Goal: Information Seeking & Learning: Learn about a topic

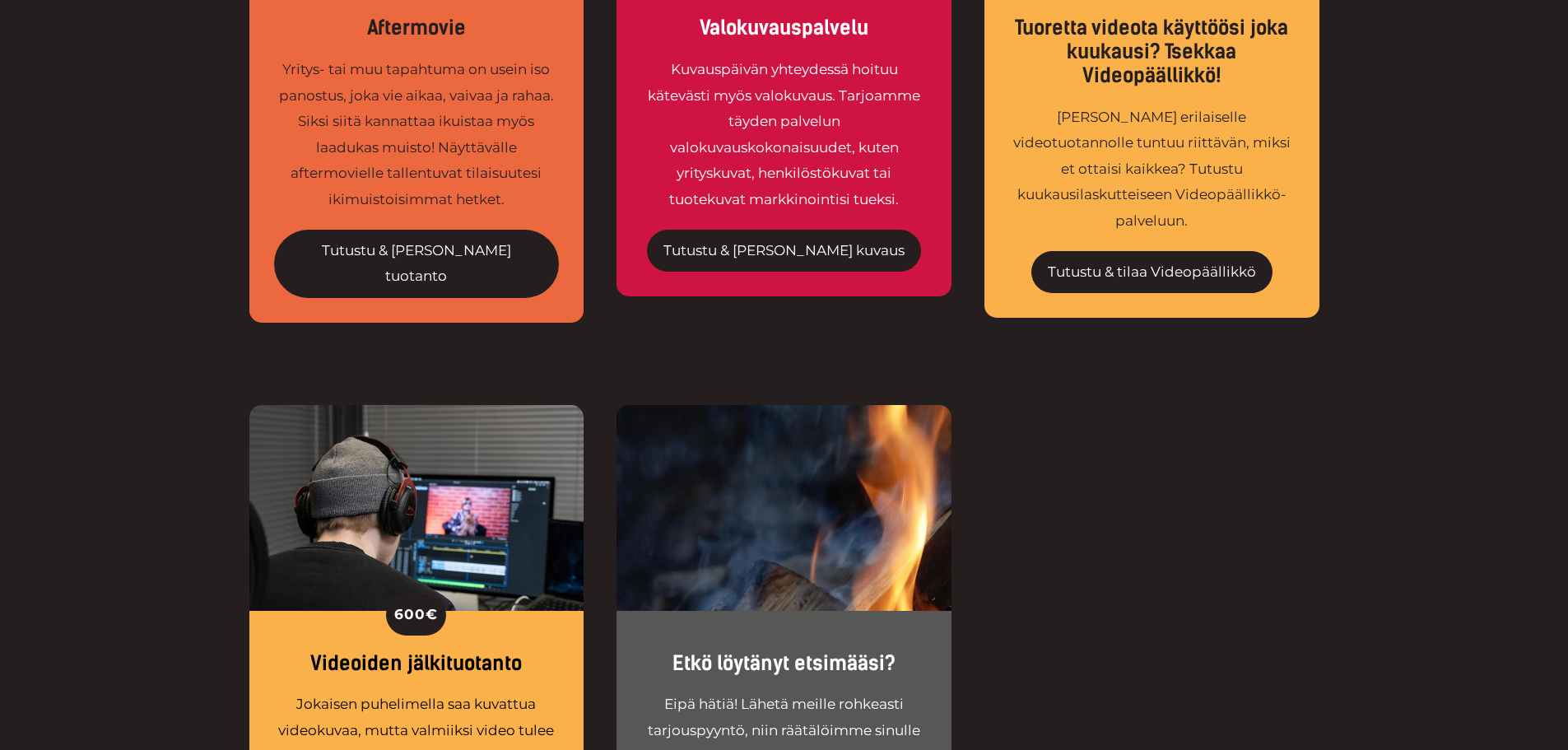
scroll to position [3047, 0]
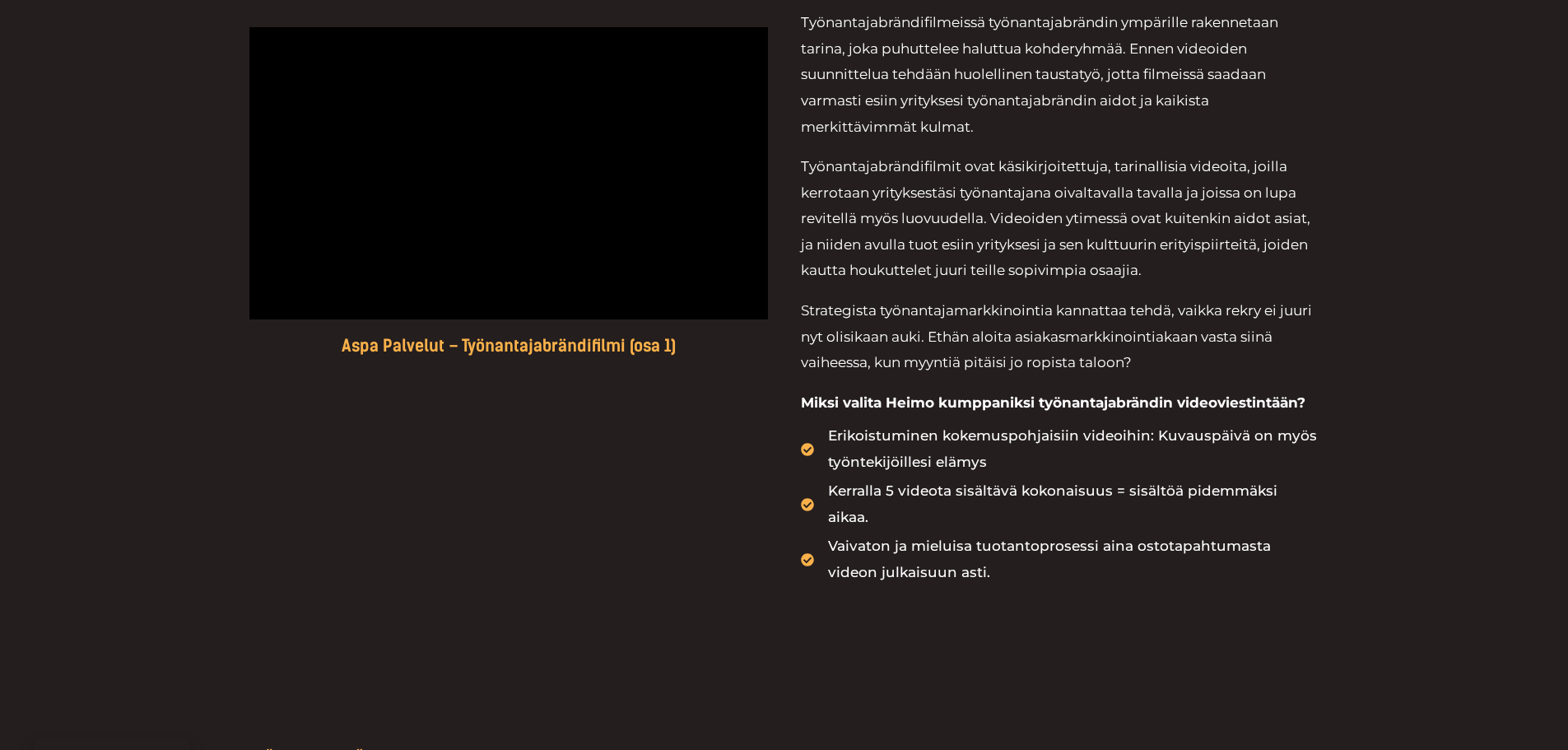
scroll to position [988, 0]
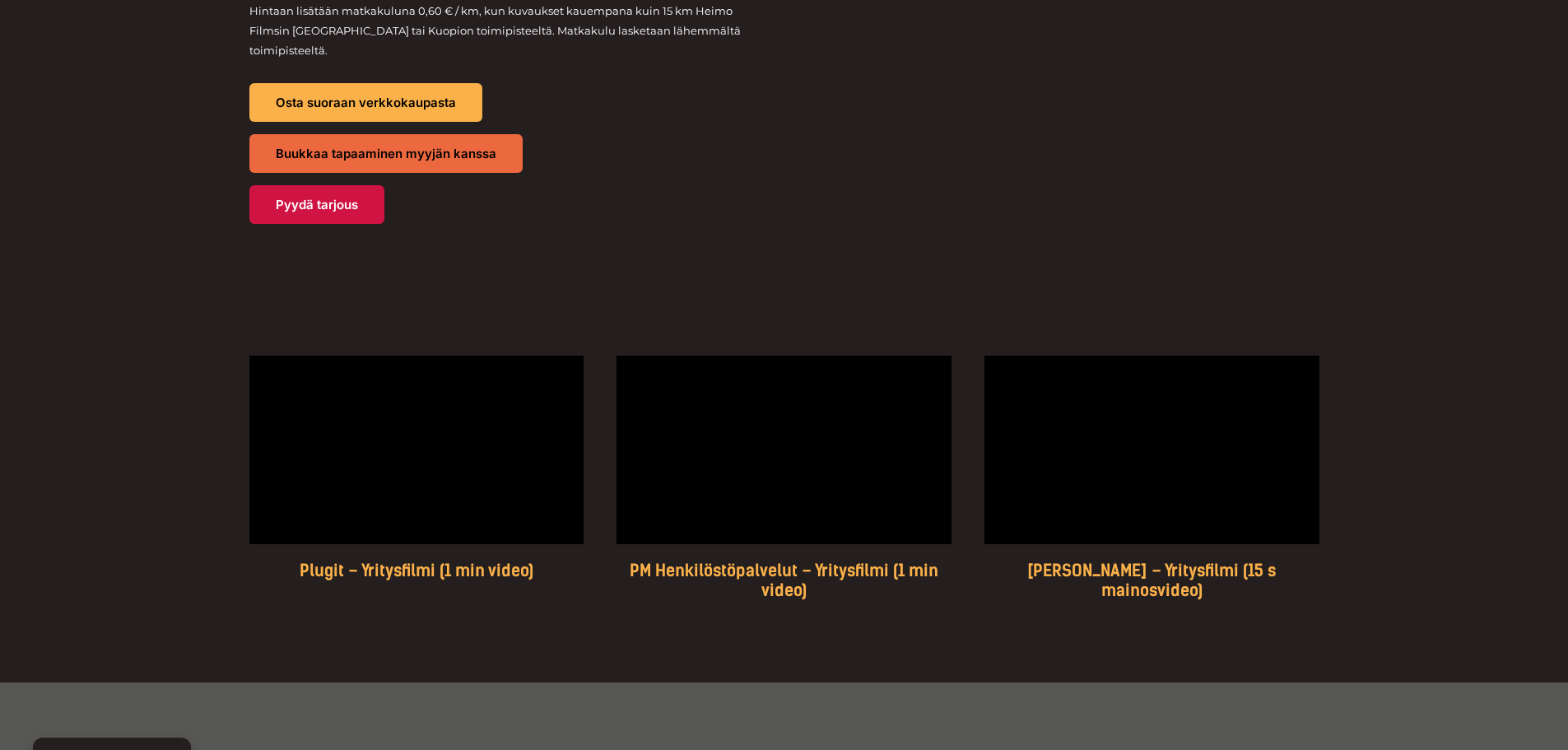
scroll to position [2058, 0]
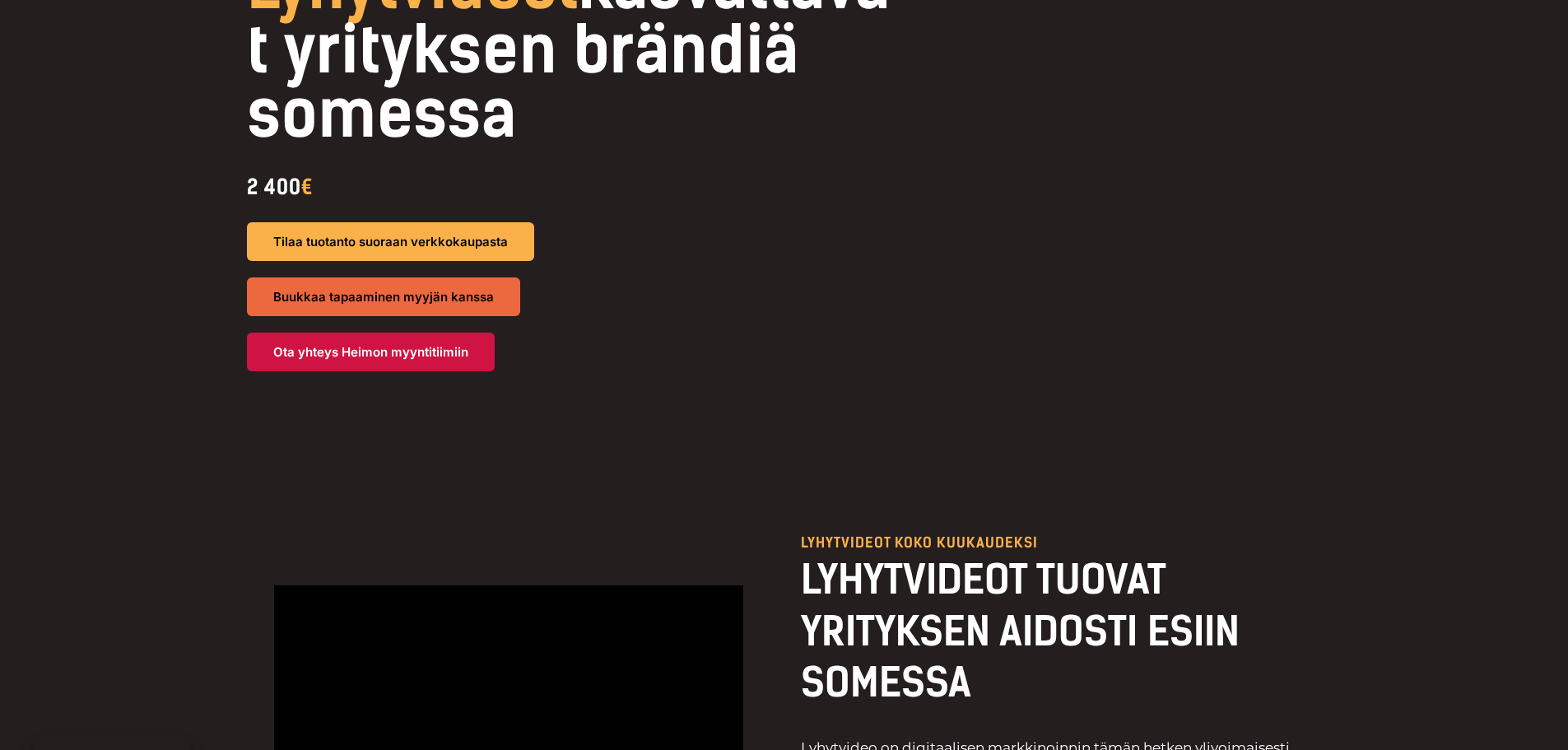
scroll to position [494, 0]
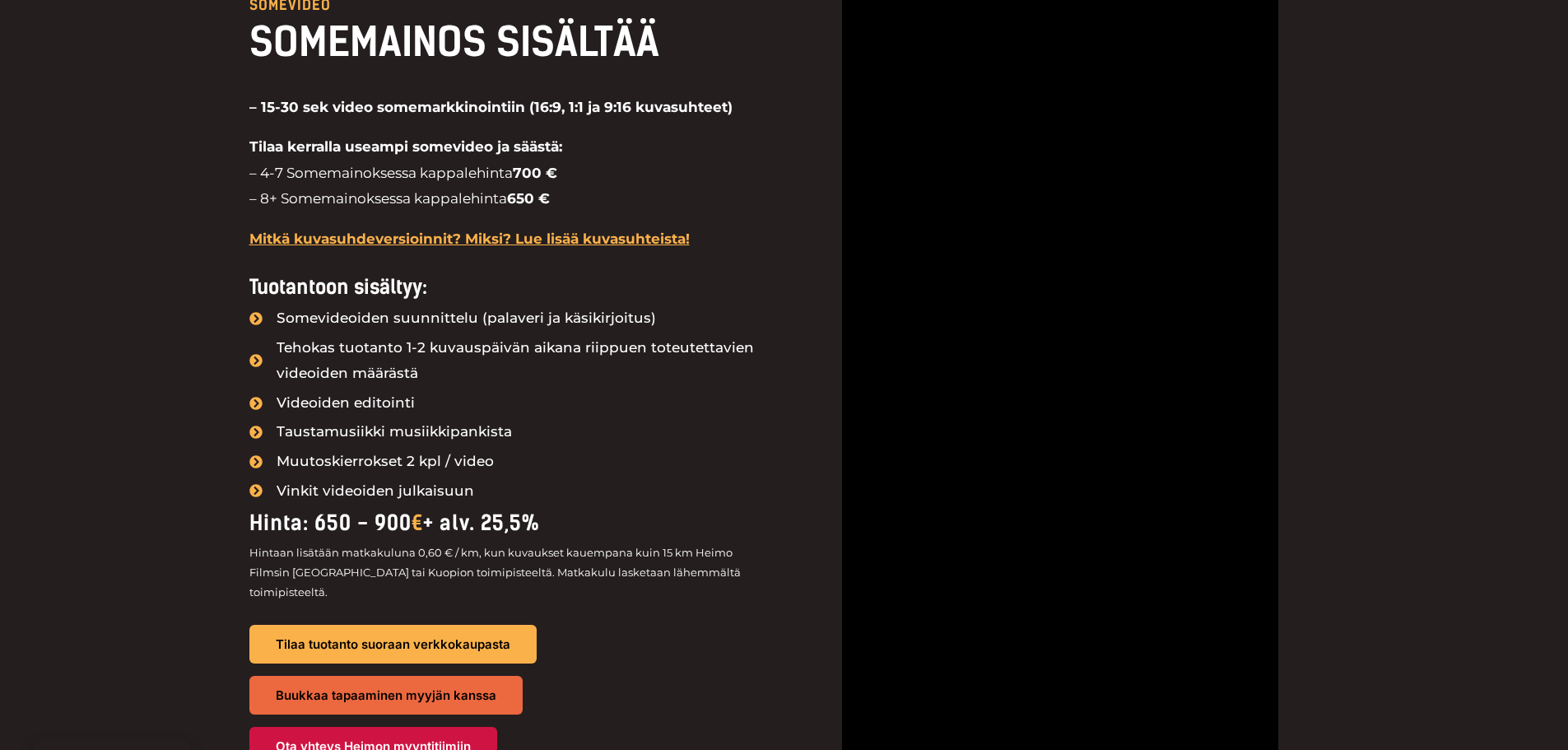
scroll to position [1811, 0]
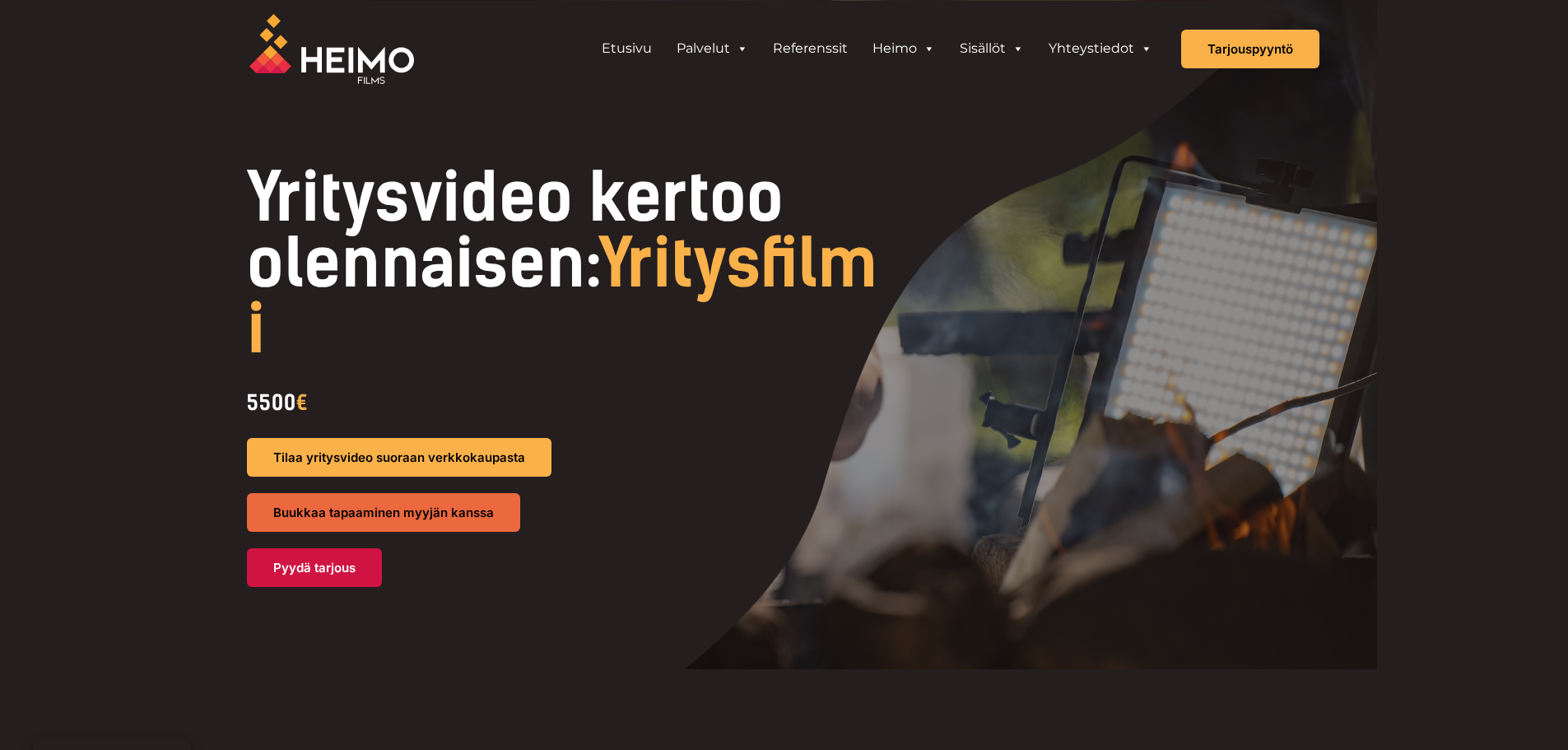
click at [287, 396] on div "5500 €" at bounding box center [572, 403] width 649 height 38
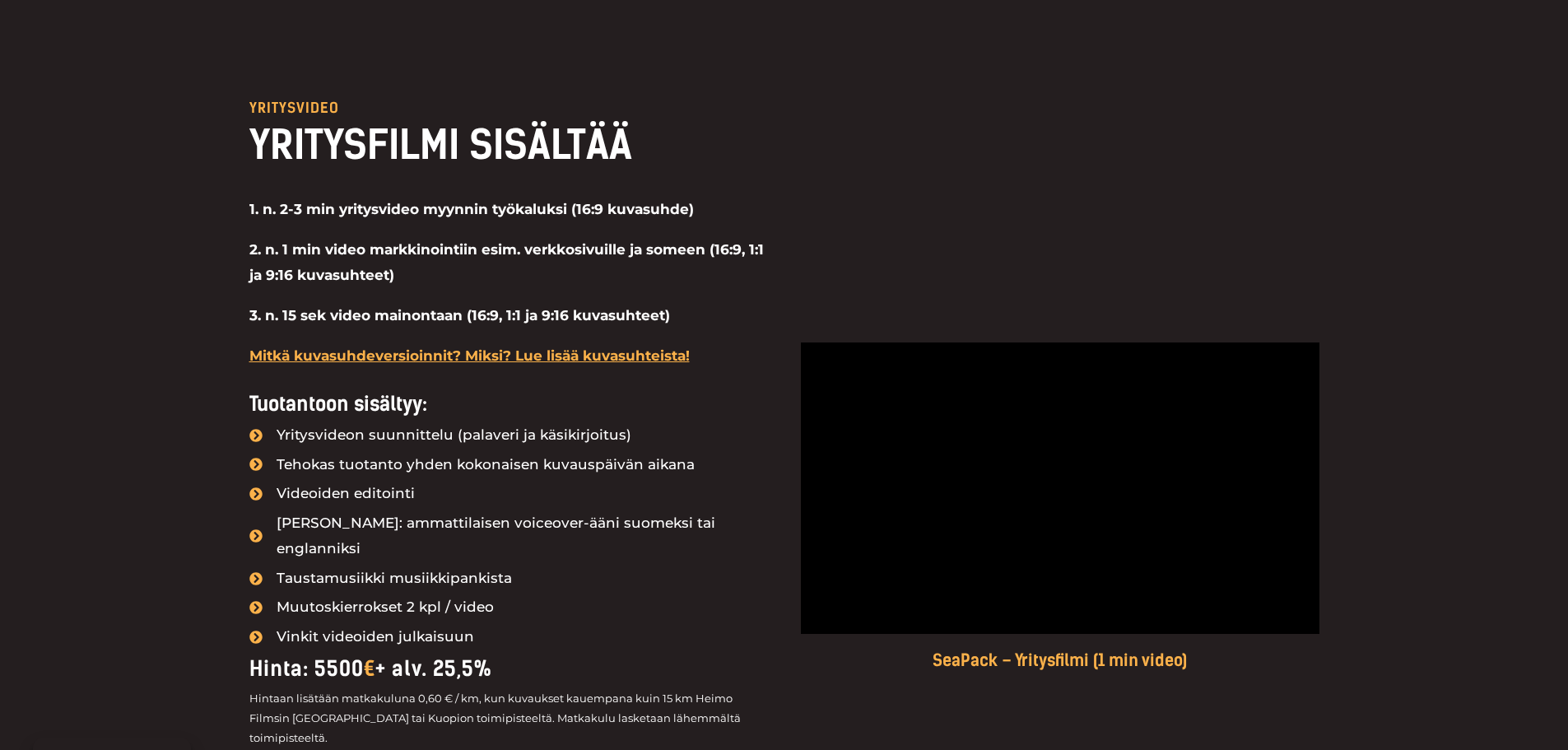
scroll to position [1317, 0]
click at [640, 486] on li "Videoiden editointi" at bounding box center [509, 493] width 519 height 28
click at [661, 437] on li "Yritysvideon suunnittelu (palaveri ja käsikirjoitus)" at bounding box center [509, 435] width 519 height 28
click at [605, 464] on span "Tehokas tuotanto yhden kokonaisen kuvauspäivän aikana" at bounding box center [484, 464] width 422 height 26
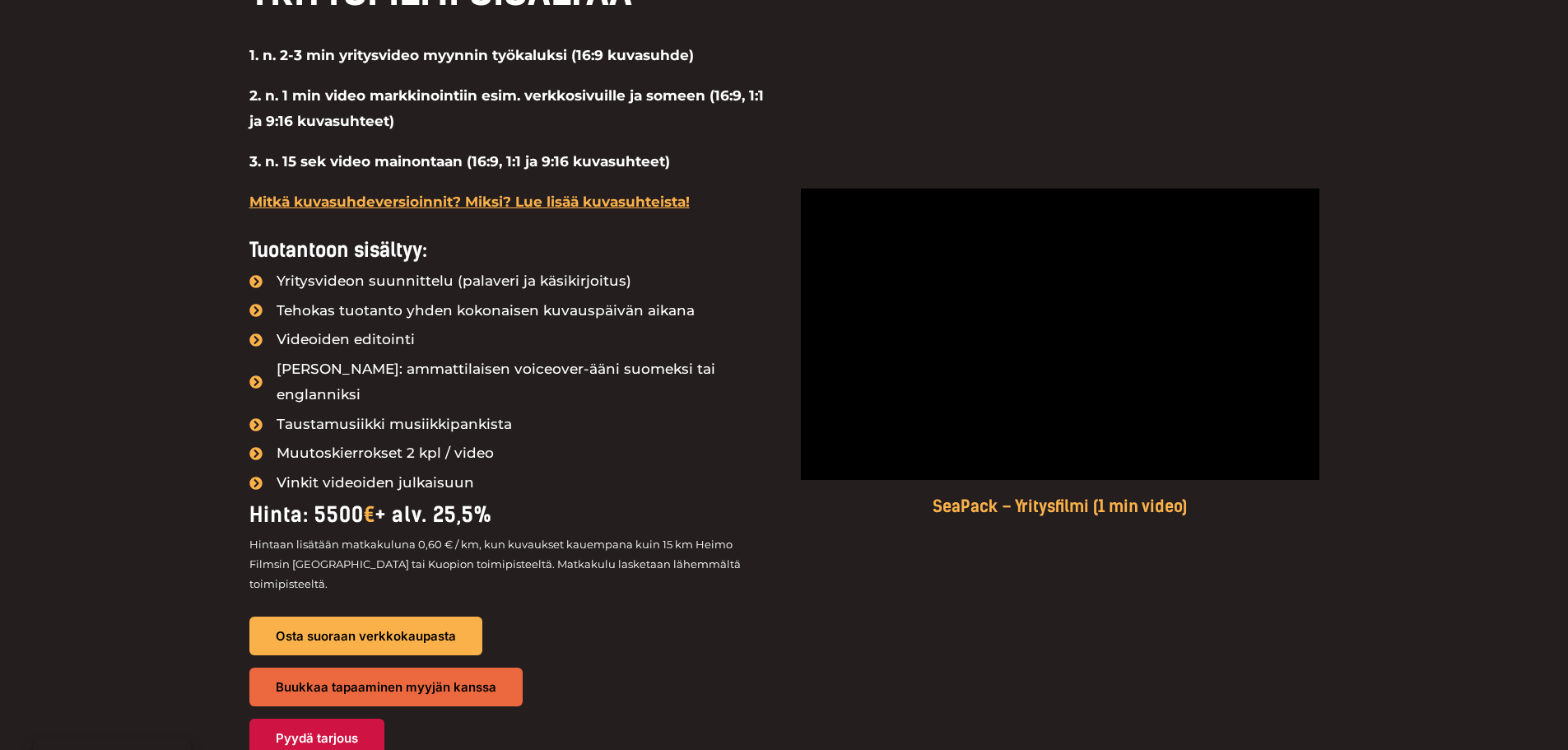
scroll to position [1498, 0]
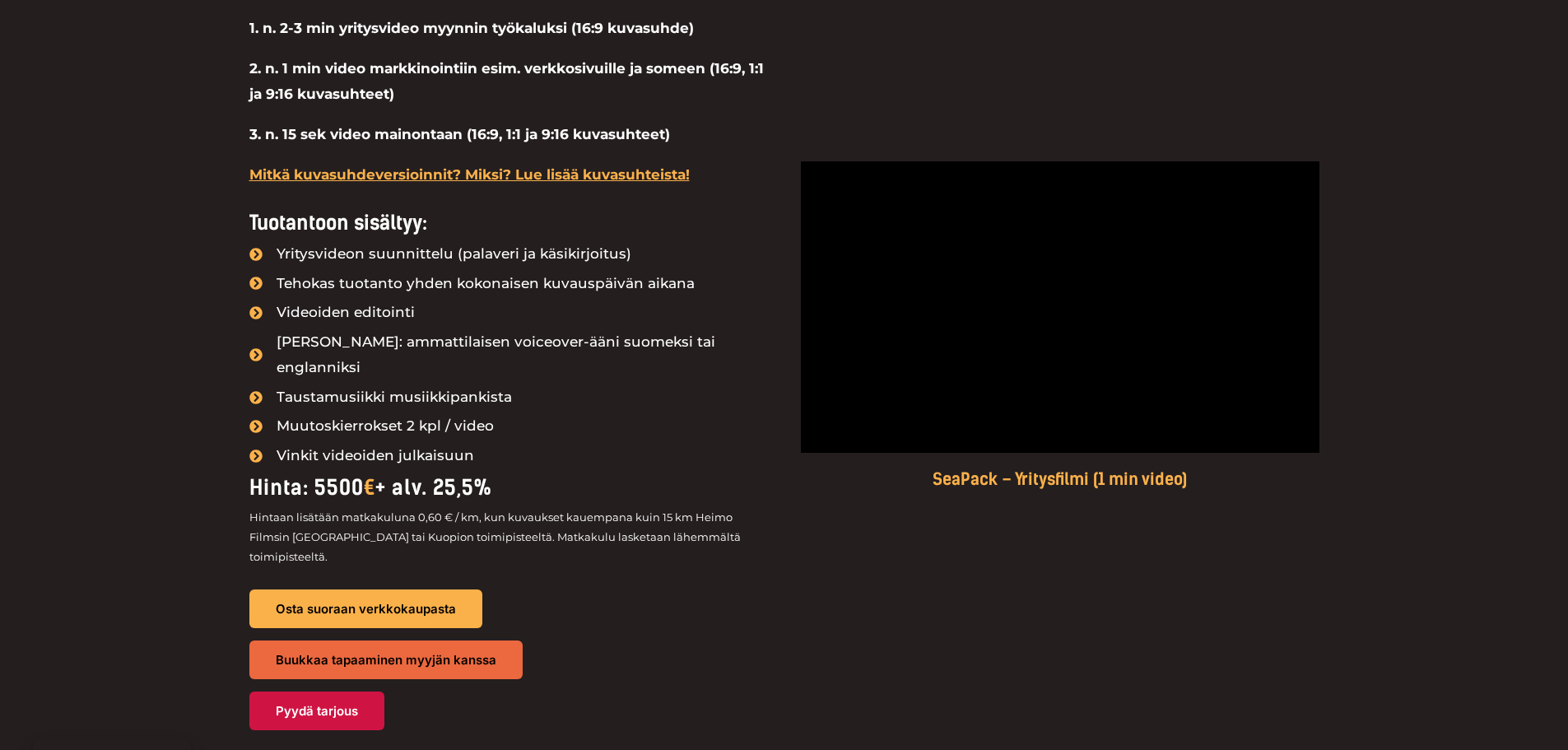
click at [426, 479] on div "Hinta: 5500 € + alv. 25,5%" at bounding box center [509, 488] width 519 height 38
click at [424, 507] on p "Hintaan lisätään matkakuluna 0,60 € / km, kun kuvaukset kauempana kuin 15 km He…" at bounding box center [509, 537] width 519 height 59
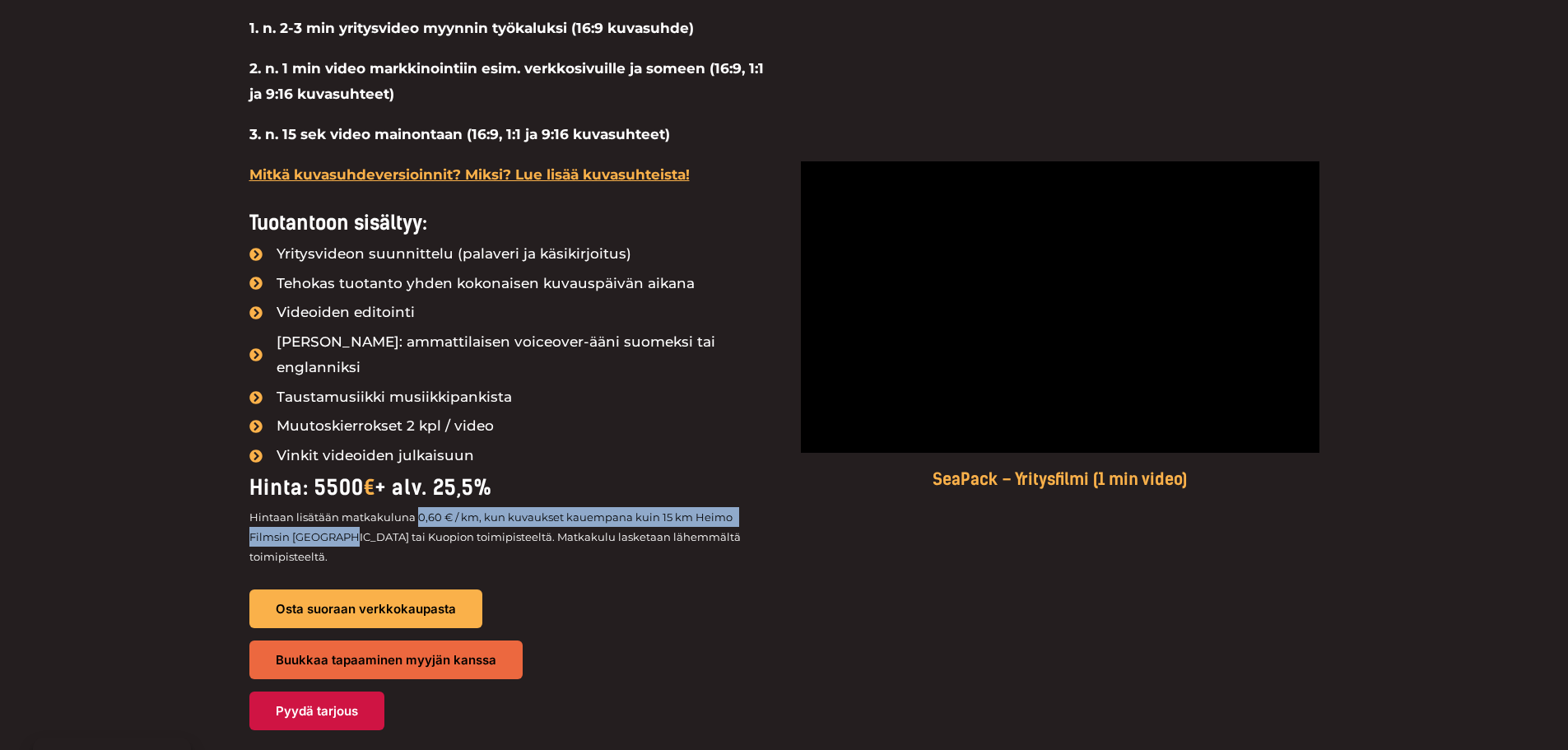
drag, startPoint x: 424, startPoint y: 490, endPoint x: 302, endPoint y: 507, distance: 123.2
click at [302, 507] on p "Hintaan lisätään matkakuluna 0,60 € / km, kun kuvaukset kauempana kuin 15 km He…" at bounding box center [509, 537] width 519 height 59
copy p "0,60 € / km, kun kuvaukset kauempana kuin 15 km Heimo Filmsin Tampereen"
click at [378, 602] on span "Osta suoraan verkkokaupasta" at bounding box center [366, 609] width 199 height 14
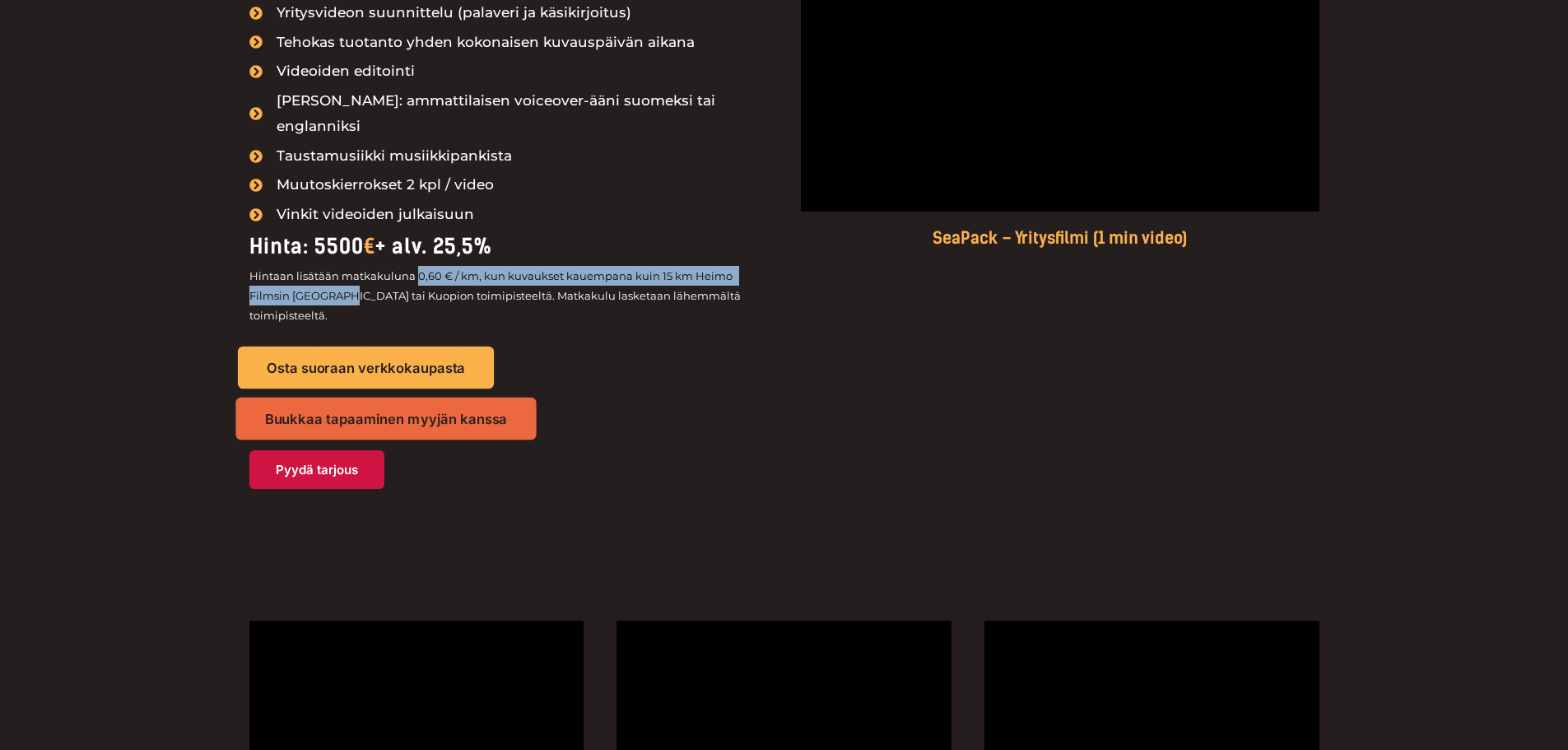
scroll to position [1745, 0]
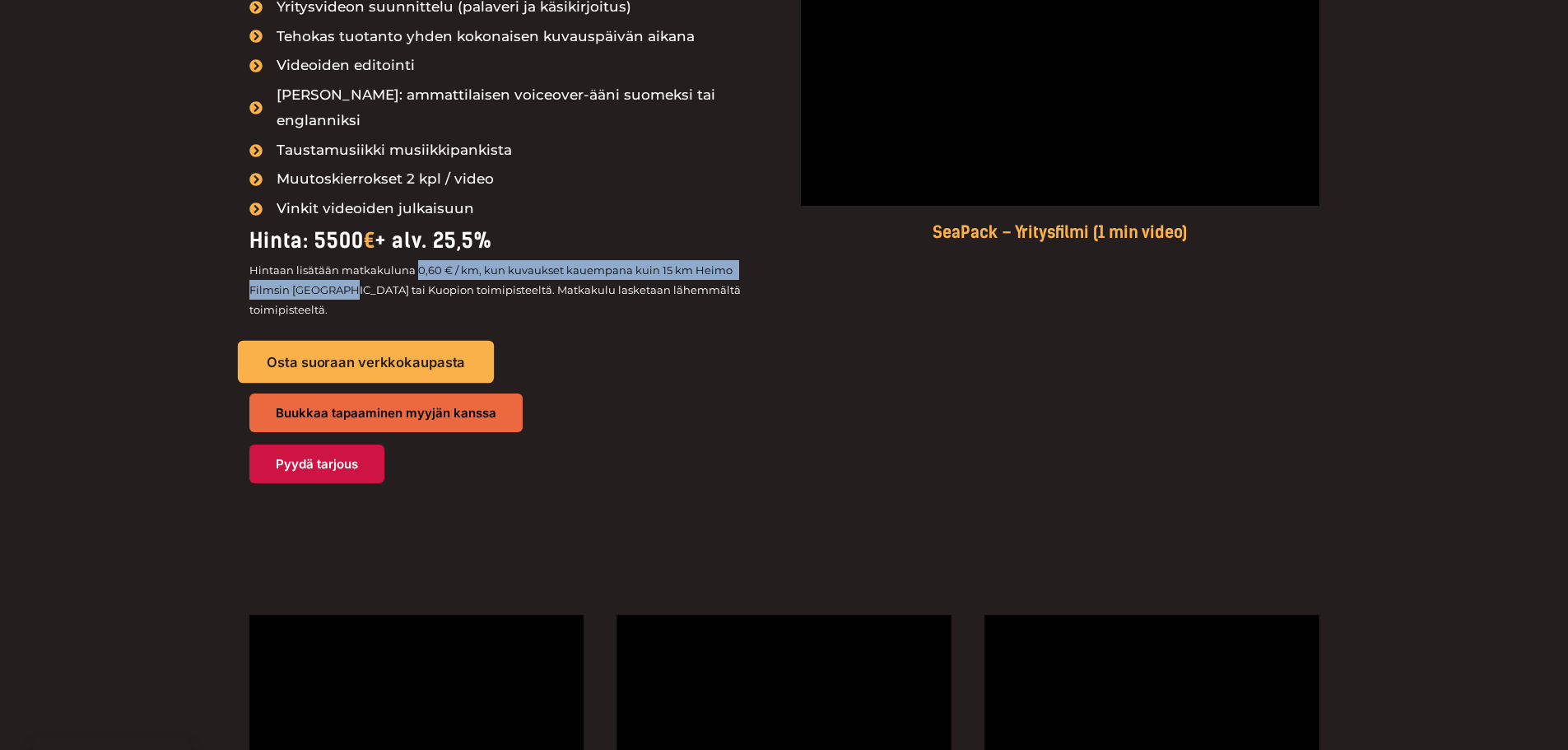
click at [394, 355] on span "Osta suoraan verkkokaupasta" at bounding box center [366, 362] width 199 height 14
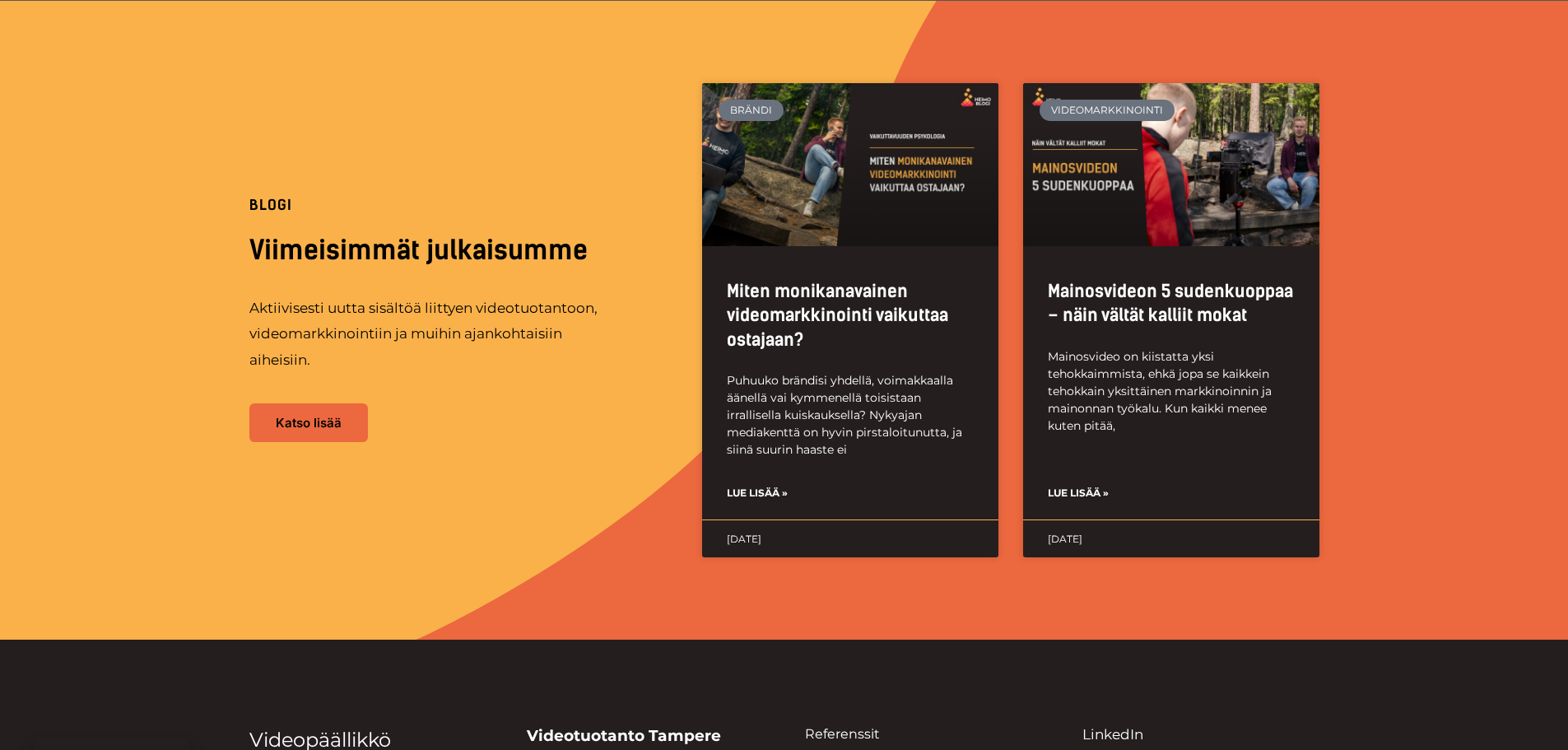
scroll to position [3940, 0]
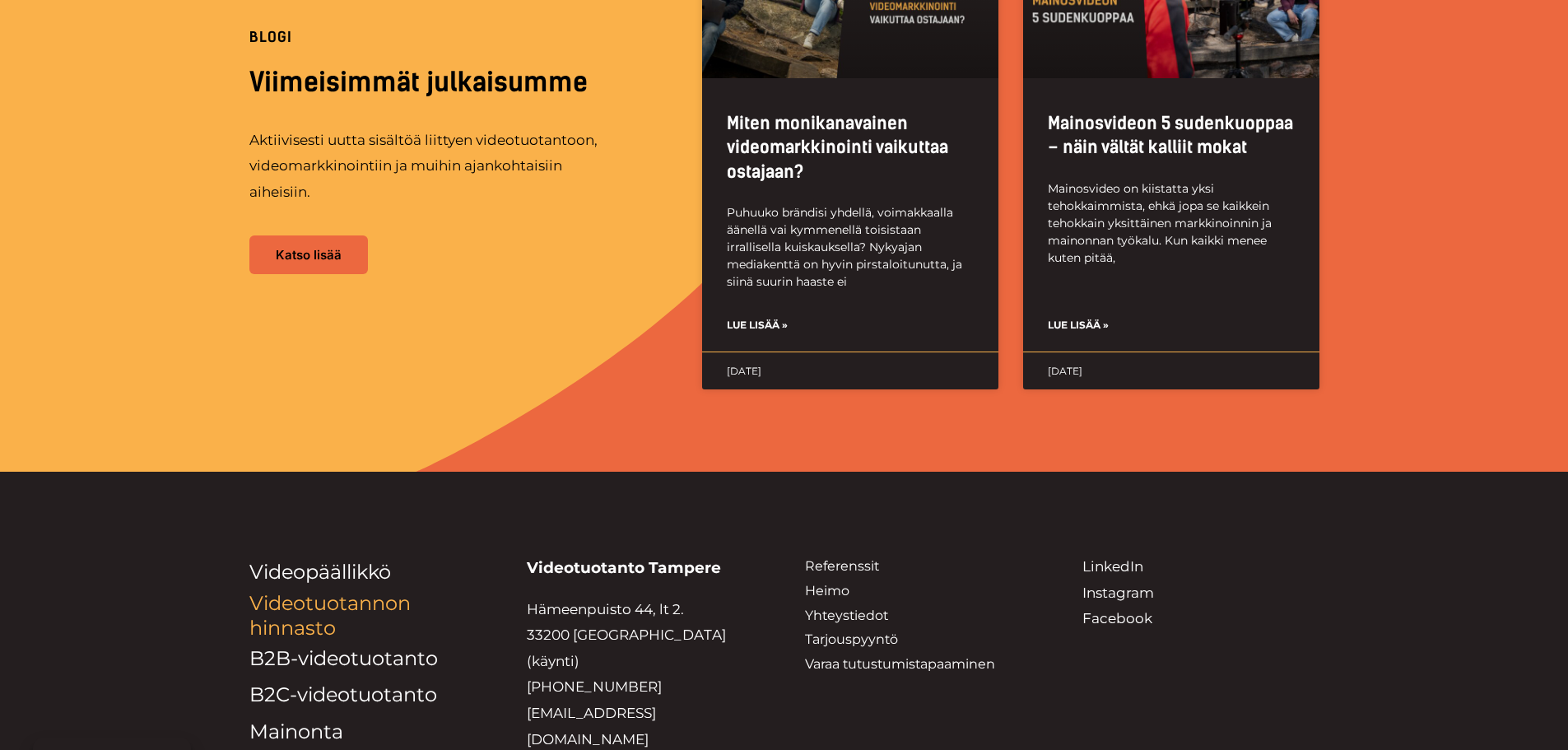
click at [301, 592] on link "Videotuotannon hinnasto" at bounding box center [330, 616] width 161 height 48
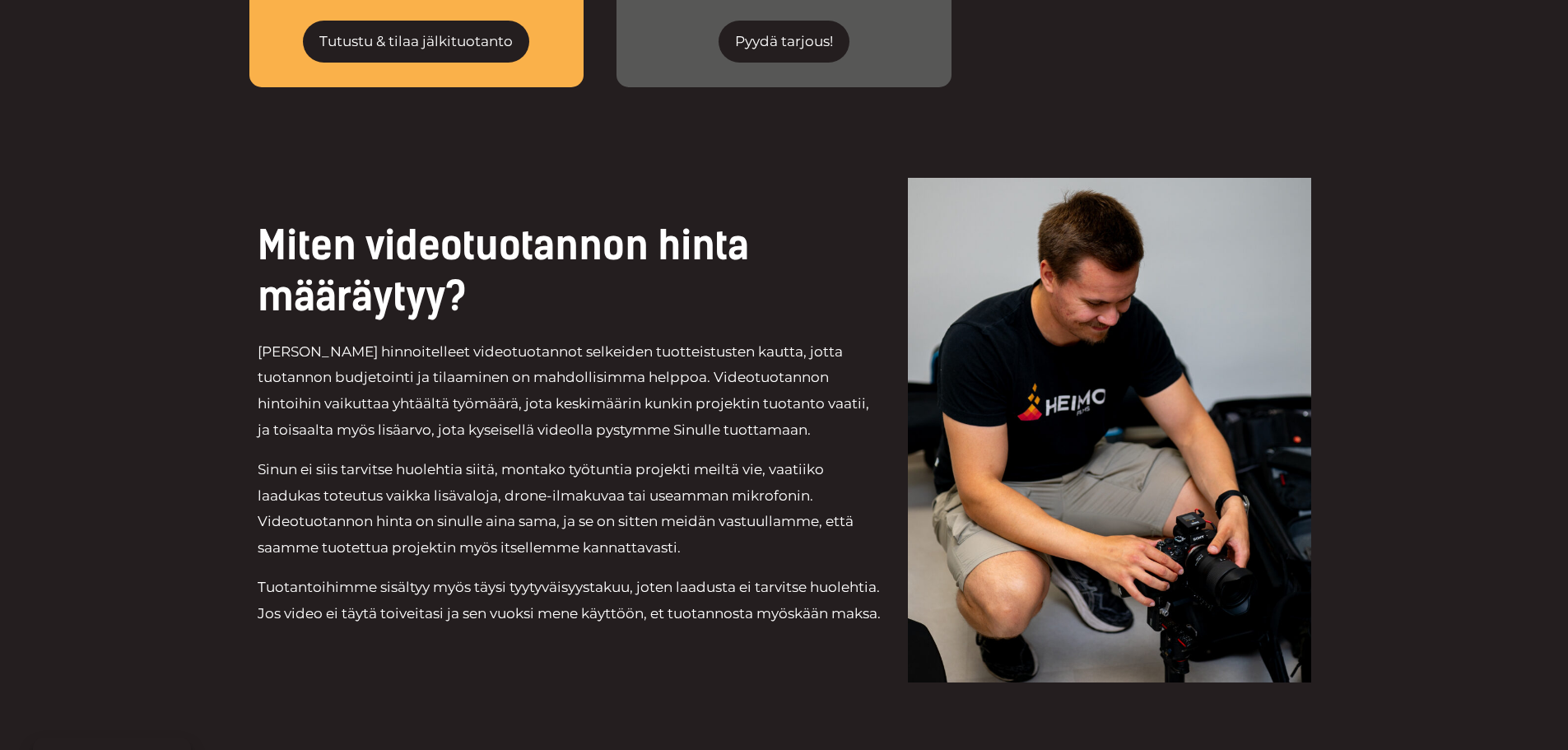
scroll to position [3705, 0]
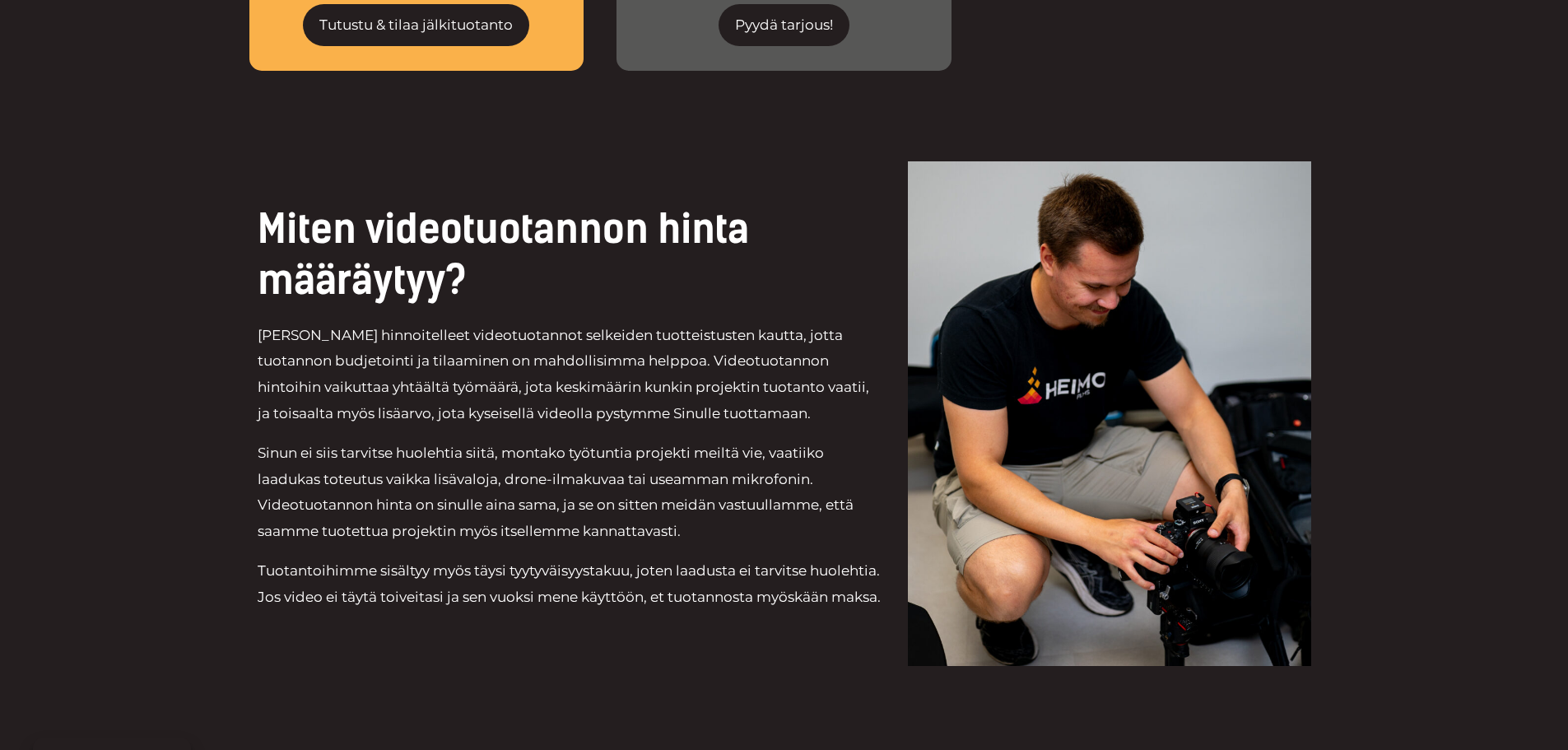
click at [285, 323] on p "Olemme hinnoitelleet videotuotannot selkeiden tuotteistusten kautta, jotta tuot…" at bounding box center [570, 375] width 625 height 104
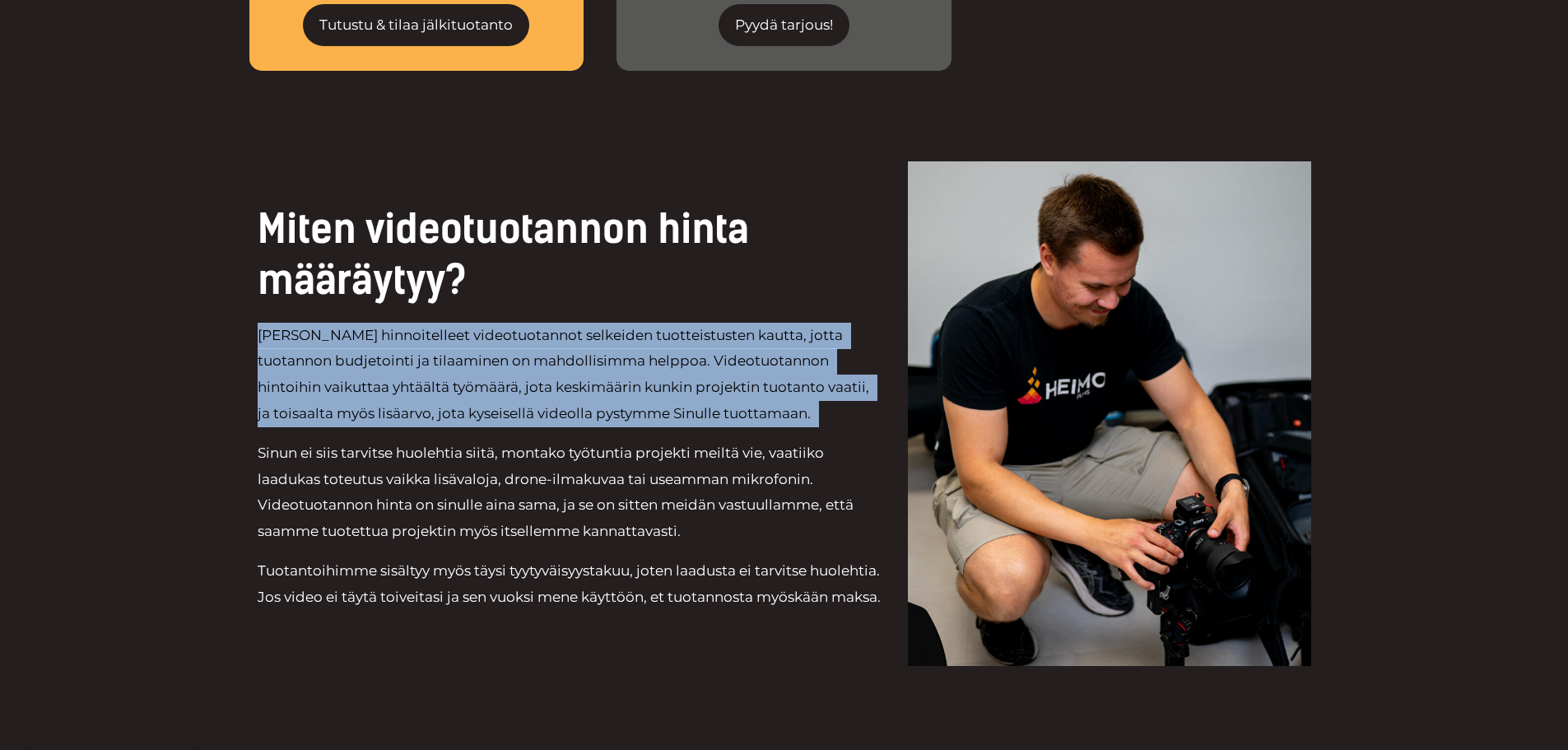
click at [285, 323] on p "Olemme hinnoitelleet videotuotannot selkeiden tuotteistusten kautta, jotta tuot…" at bounding box center [570, 375] width 625 height 104
click at [384, 323] on p "Olemme hinnoitelleet videotuotannot selkeiden tuotteistusten kautta, jotta tuot…" at bounding box center [570, 375] width 625 height 104
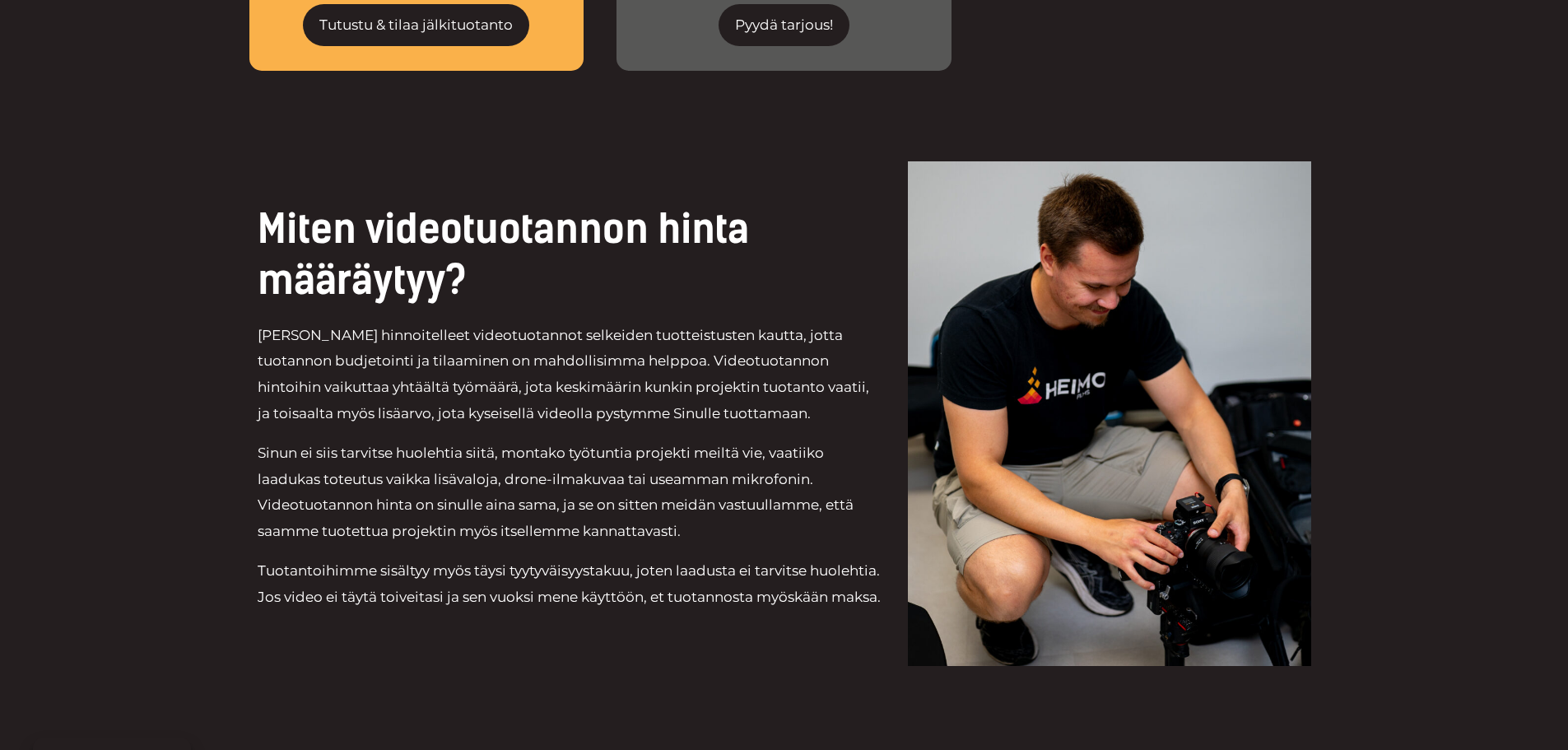
click at [273, 558] on p "Tuotantoihimme sisältyy myös täysi tyytyväisyystakuu, joten laadusta ei tarvits…" at bounding box center [570, 584] width 625 height 52
click at [274, 558] on p "Tuotantoihimme sisältyy myös täysi tyytyväisyystakuu, joten laadusta ei tarvits…" at bounding box center [570, 584] width 625 height 52
click at [283, 558] on p "Tuotantoihimme sisältyy myös täysi tyytyväisyystakuu, joten laadusta ei tarvits…" at bounding box center [570, 584] width 625 height 52
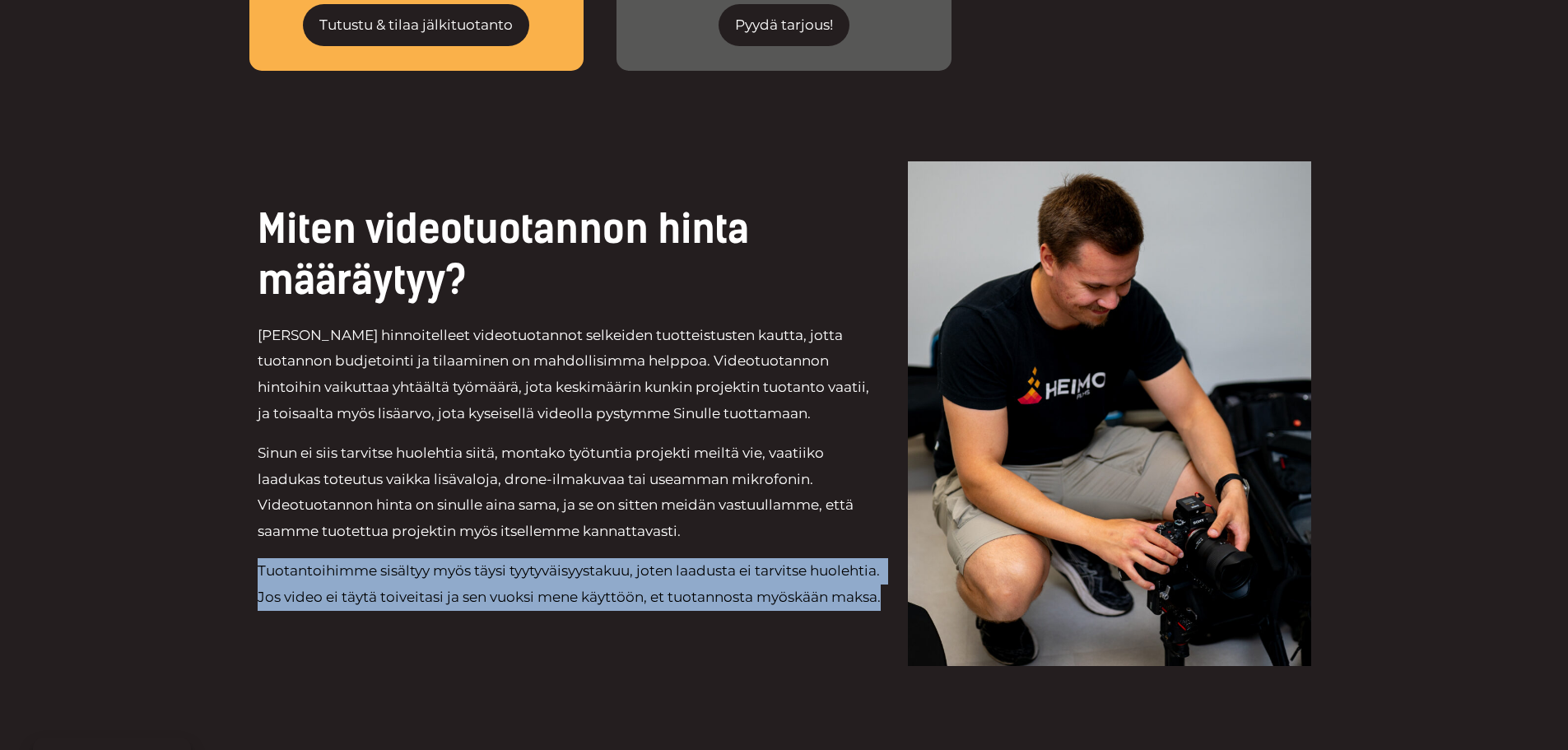
click at [283, 558] on p "Tuotantoihimme sisältyy myös täysi tyytyväisyystakuu, joten laadusta ei tarvits…" at bounding box center [570, 584] width 625 height 52
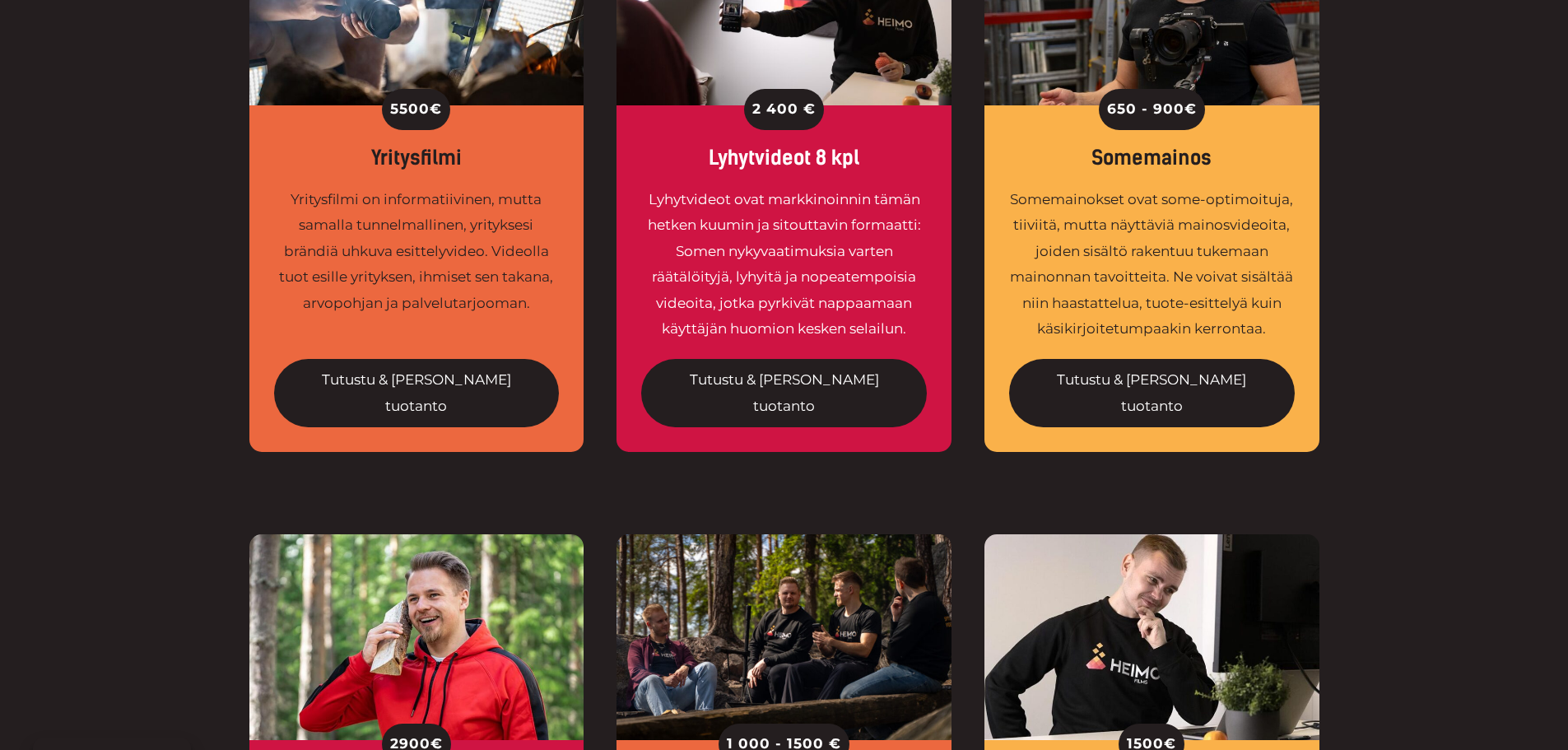
scroll to position [1482, 0]
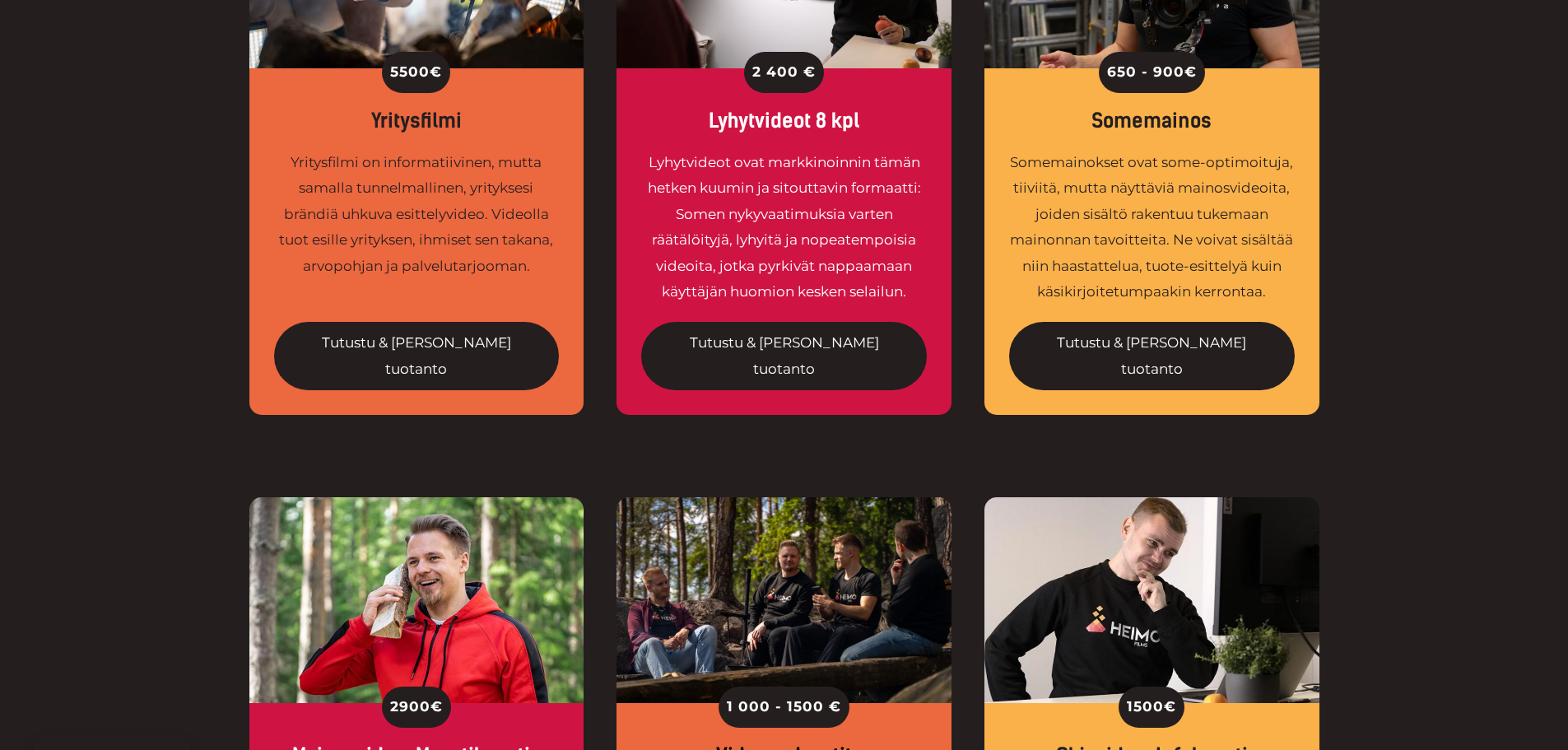
click at [428, 305] on div "Tutustu & tilaa tuotanto" at bounding box center [416, 347] width 285 height 85
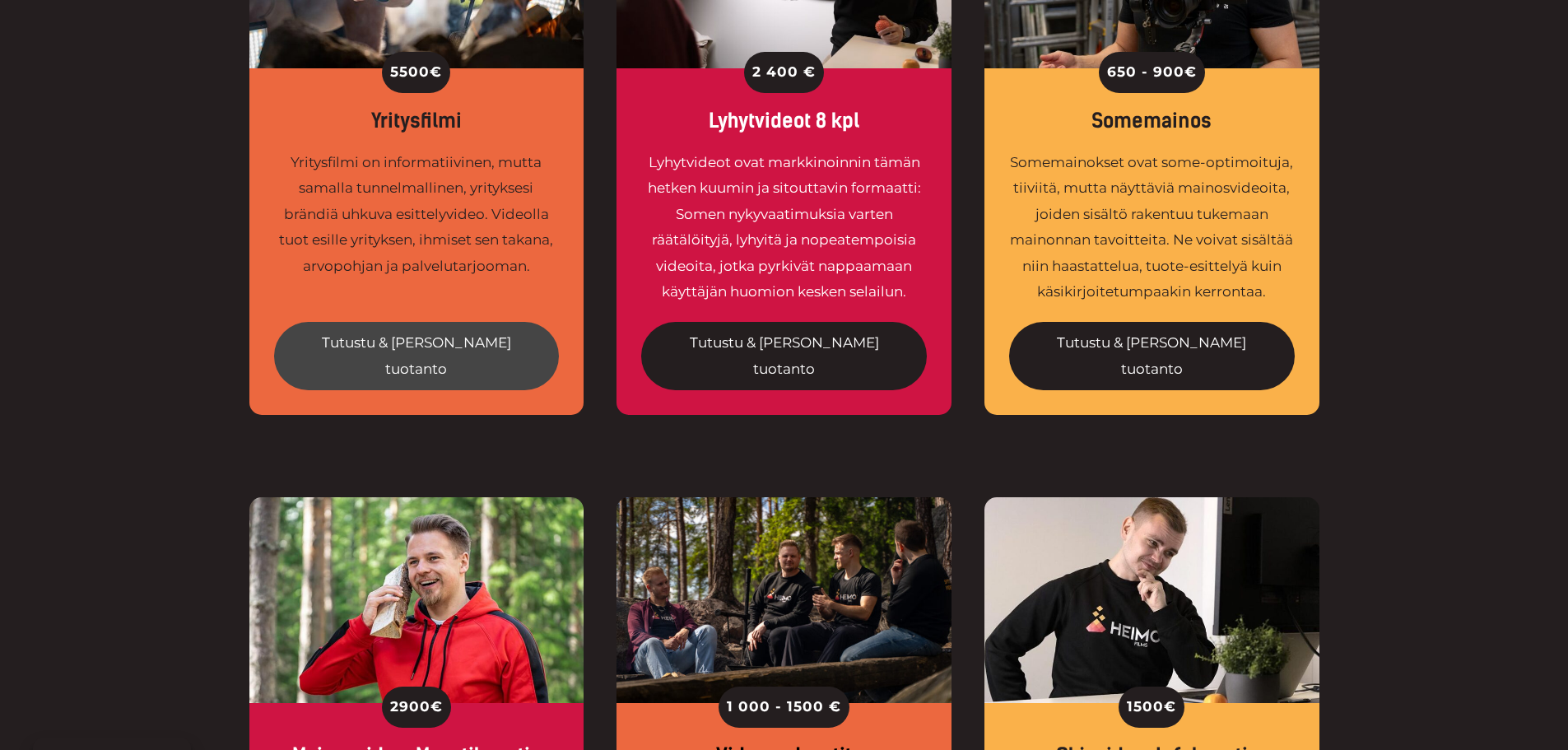
click at [423, 322] on link "Tutustu & tilaa tuotanto" at bounding box center [416, 356] width 285 height 68
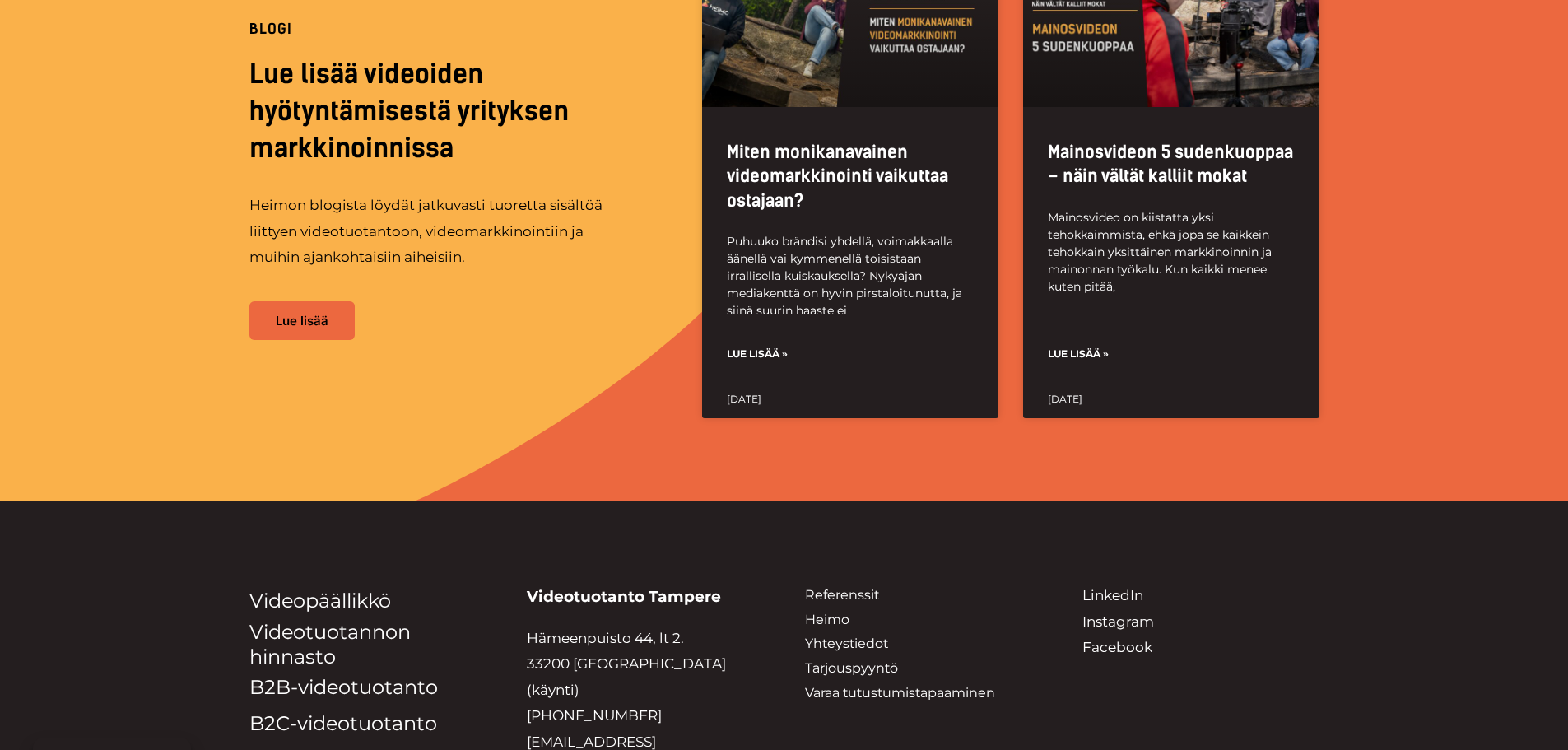
scroll to position [3392, 0]
